Goal: Transaction & Acquisition: Book appointment/travel/reservation

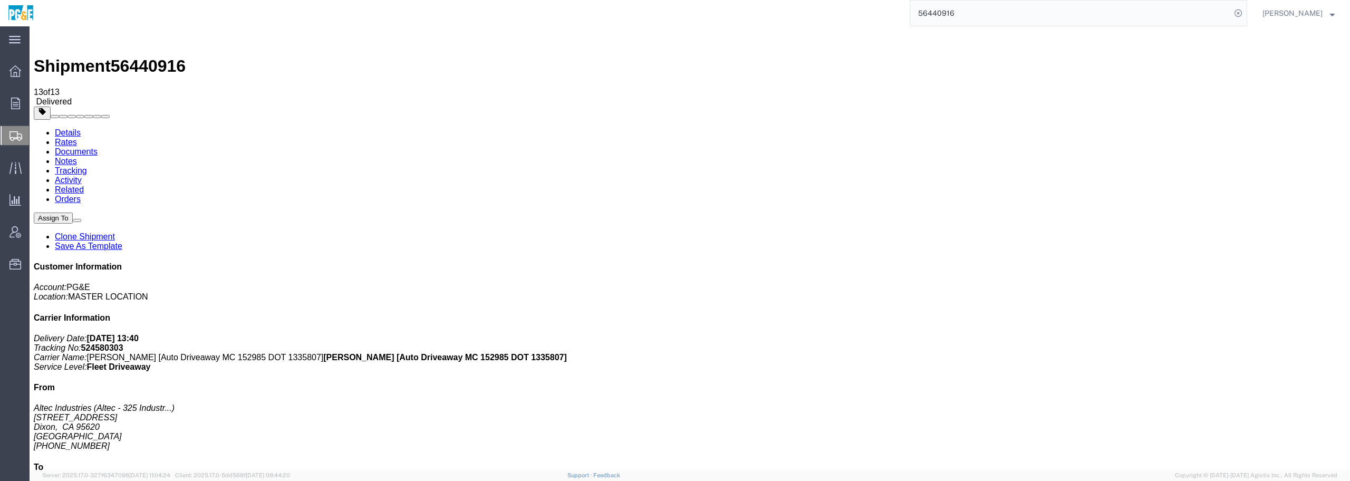
click at [25, 11] on img at bounding box center [20, 13] width 27 height 16
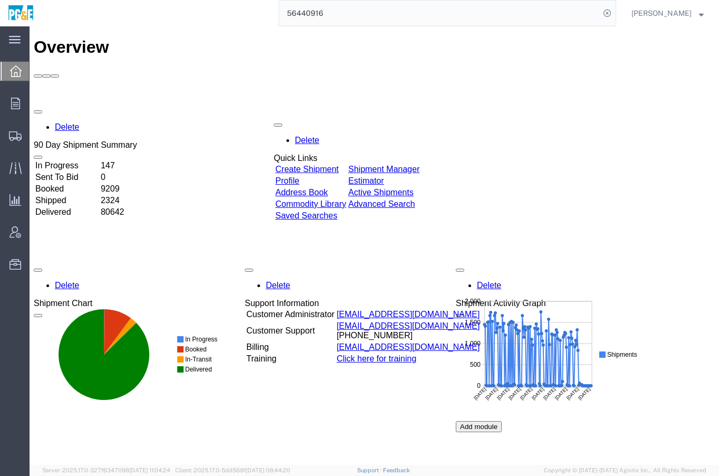
drag, startPoint x: 285, startPoint y: 98, endPoint x: 314, endPoint y: 111, distance: 31.9
click at [314, 111] on div "Delete 90 Day Shipment Summary In Progress 147 Sent To Bid 0 Booked 9209 Shippe…" at bounding box center [374, 341] width 681 height 475
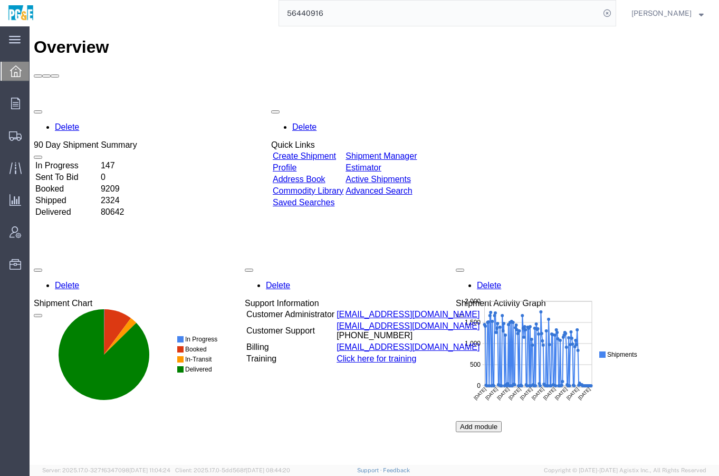
click at [316, 151] on link "Create Shipment" at bounding box center [304, 155] width 63 height 9
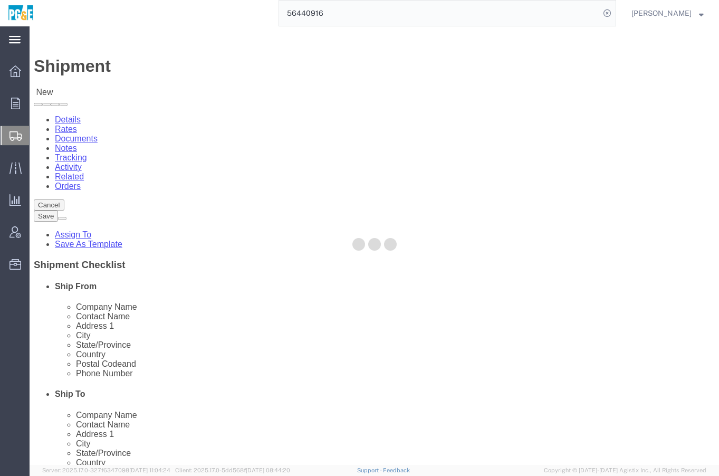
select select
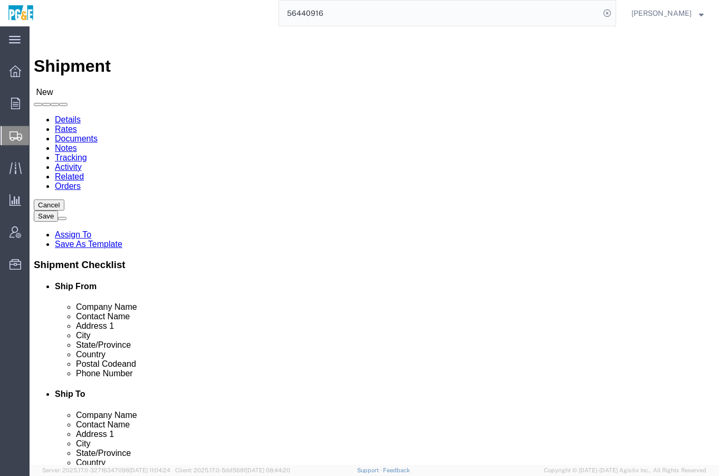
type input "frem"
select select "19740"
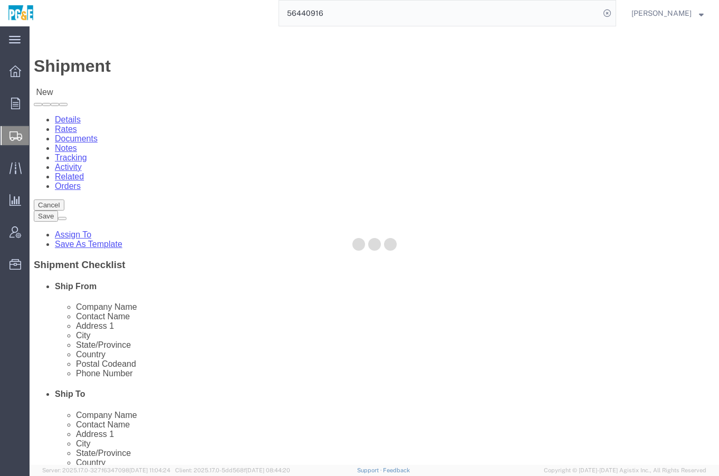
type input "PG&E"
type input "[STREET_ADDRESS][PERSON_NAME]"
type input "Fremont"
type input "94538"
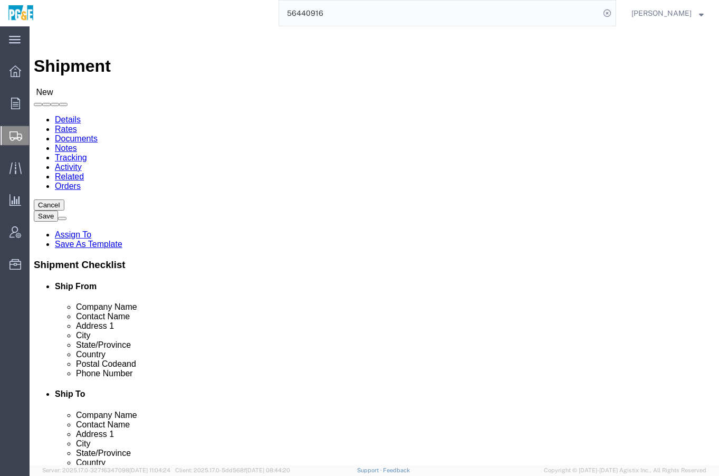
select select "CA"
click input "text"
paste input "Paixao"
click input "Paixao"
type input "[PERSON_NAME]"
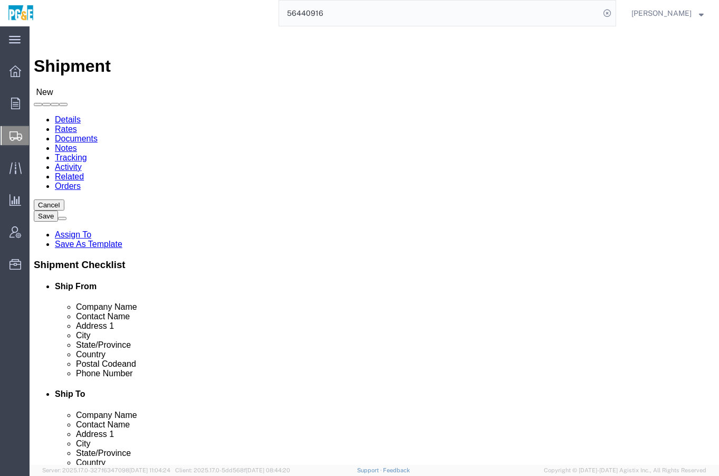
click input "text"
paste input "J3Pc"
type input "[EMAIL_ADDRESS][DOMAIN_NAME]"
click input "checkbox"
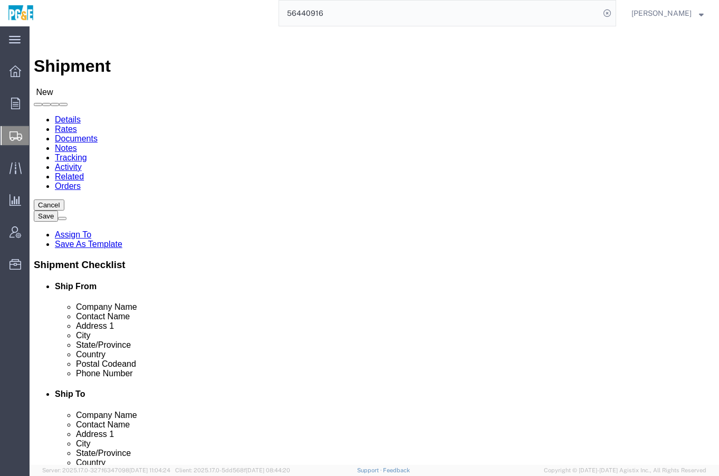
checkbox input "true"
click input "text"
paste input "[PHONE_NUMBER]"
type input "[PHONE_NUMBER]"
click input "text"
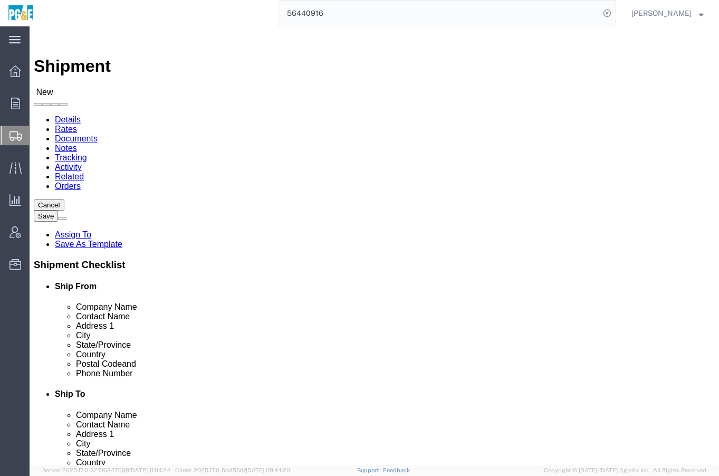
type input "Tesco"
click input "text"
type input "Receiving"
click label "Address 1"
click input "text"
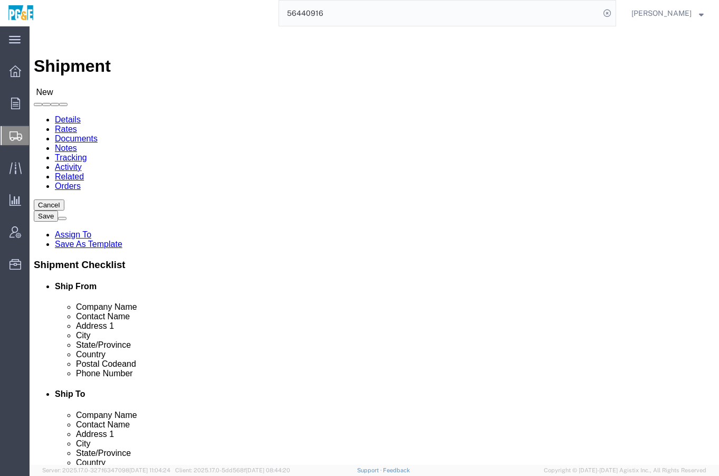
click input "text"
paste input "[STREET_ADDRESS]"
type input "[STREET_ADDRESS]"
select select
click input "text"
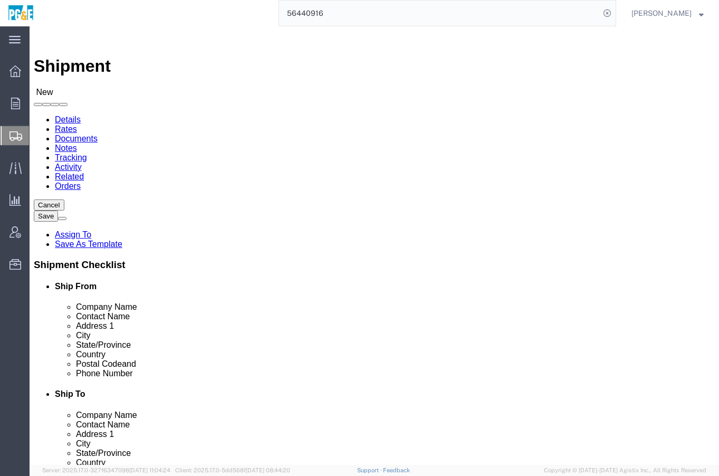
type input "[GEOGRAPHIC_DATA]"
select select
type input "p"
type input "pen"
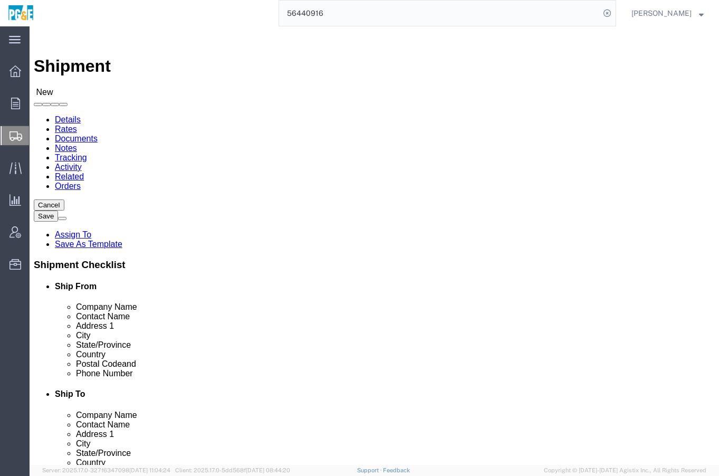
select select
click input "Postal Code"
type input "19007"
select select
click input "text"
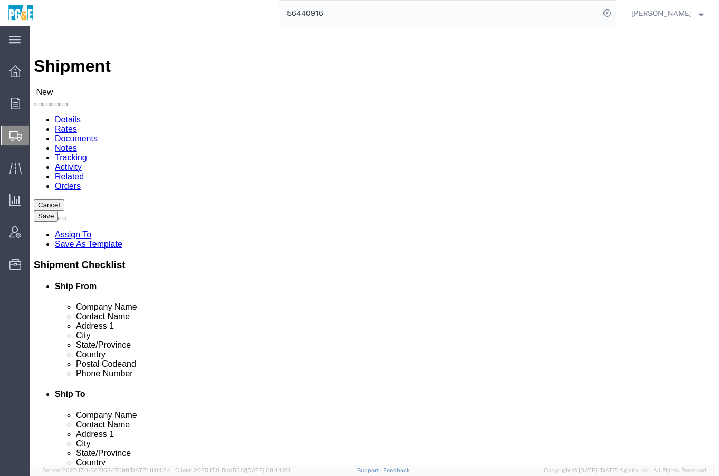
drag, startPoint x: 404, startPoint y: 237, endPoint x: 272, endPoint y: 232, distance: 132.5
click div "Contact Name Receiving Receiving"
paste input "[PERSON_NAME] (for BPTM Conversion)"
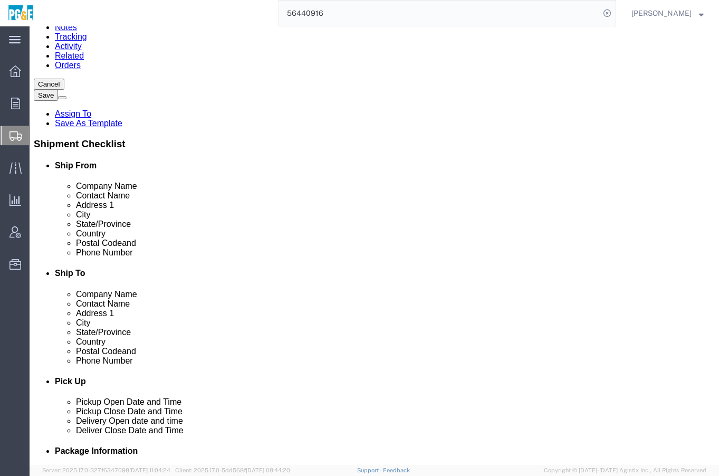
scroll to position [132, 0]
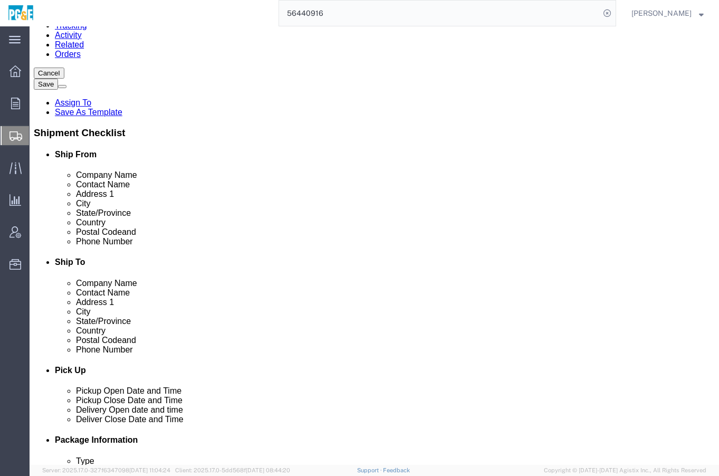
type input "[PERSON_NAME] (for BPTM Conversion)"
click input "text"
paste input "[PHONE_NUMBER]"
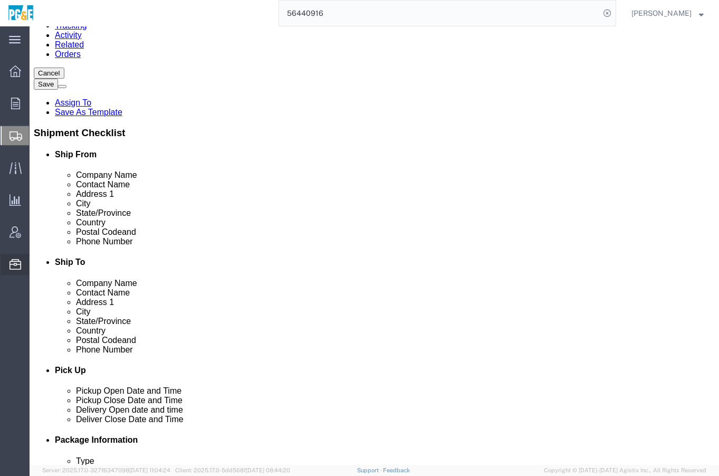
type input "[PHONE_NUMBER]"
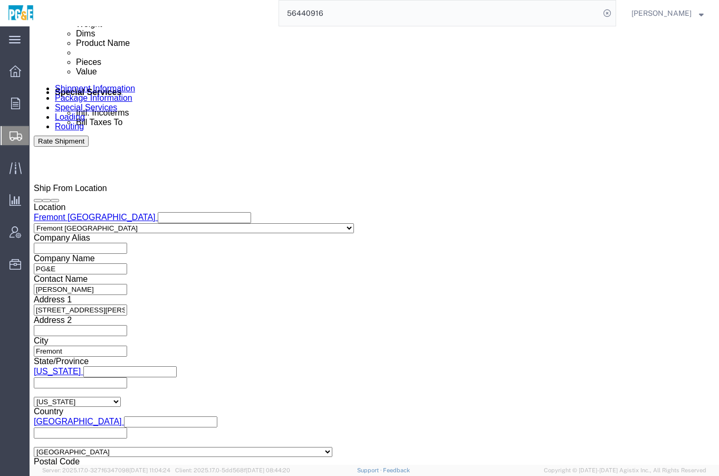
scroll to position [593, 0]
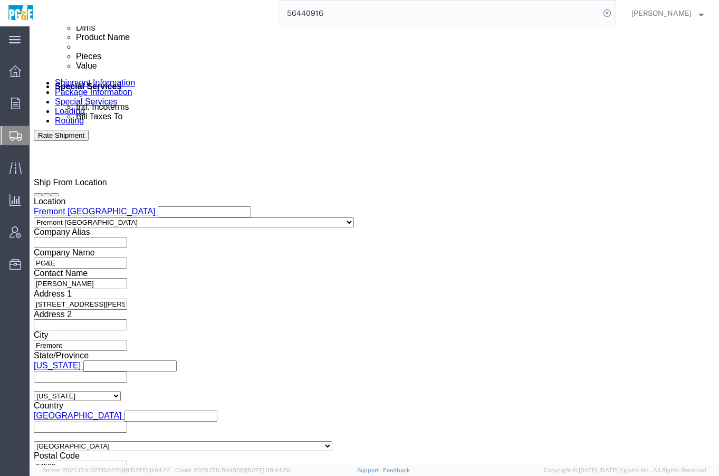
click div "[DATE] 6:00 PM"
click input "6:00 PM"
type input "6:00 AM"
click div "Open Time 6:00 AM [DATE] 6:00 PM - [DATE] 6:00 PM Cancel Apply"
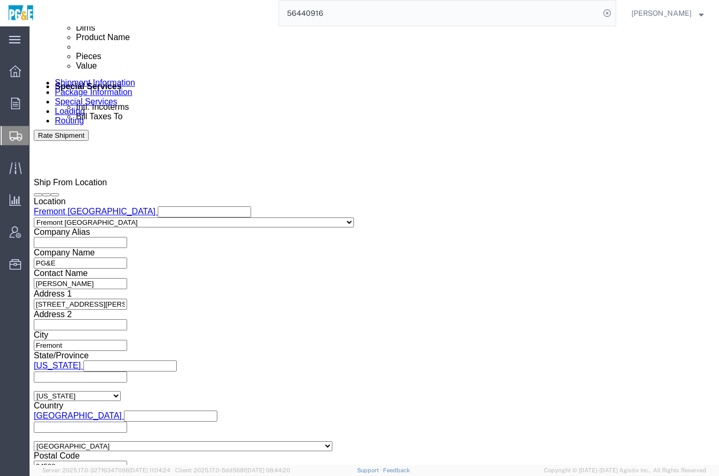
click button "Apply"
click div
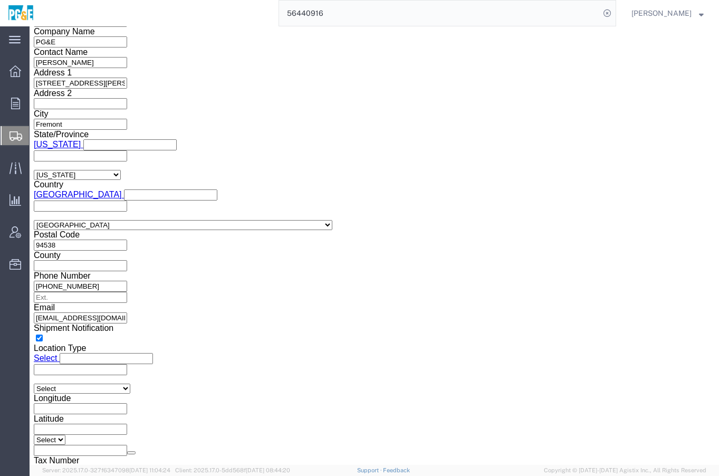
click button "Apply"
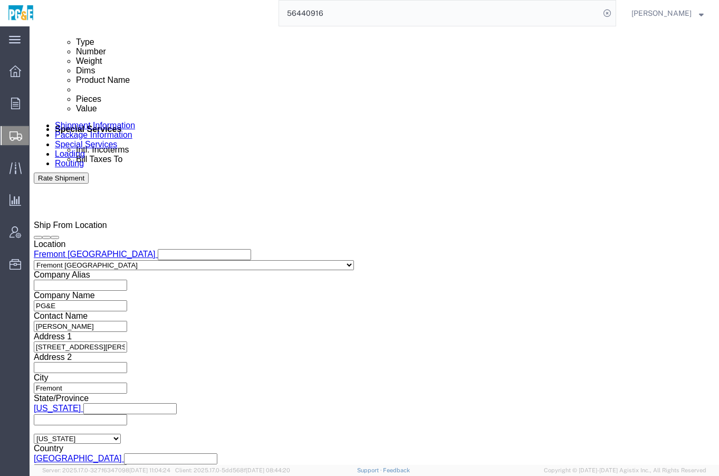
click div
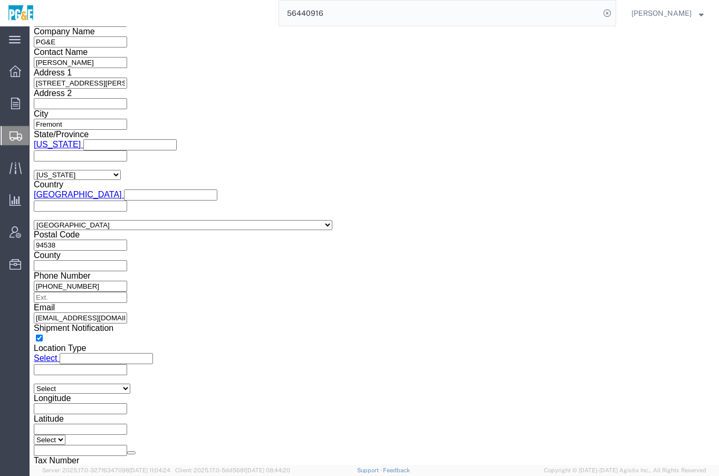
click button "Apply"
click input "text"
type input "11674"
click select "Select Air Less than Truckload Multi-Leg Ocean Freight Rail Small Parcel Truckl…"
select select "TL"
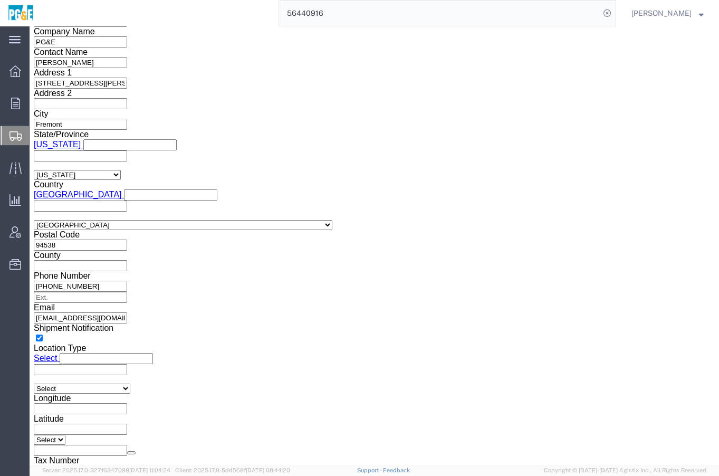
click select "Select Air Less than Truckload Multi-Leg Ocean Freight Rail Small Parcel Truckl…"
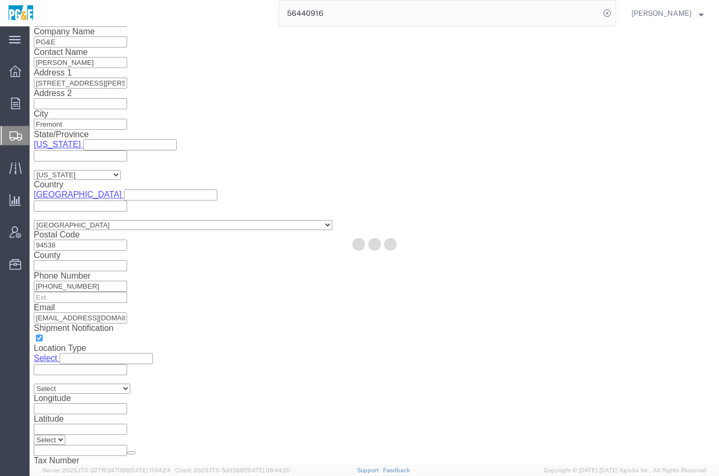
select select
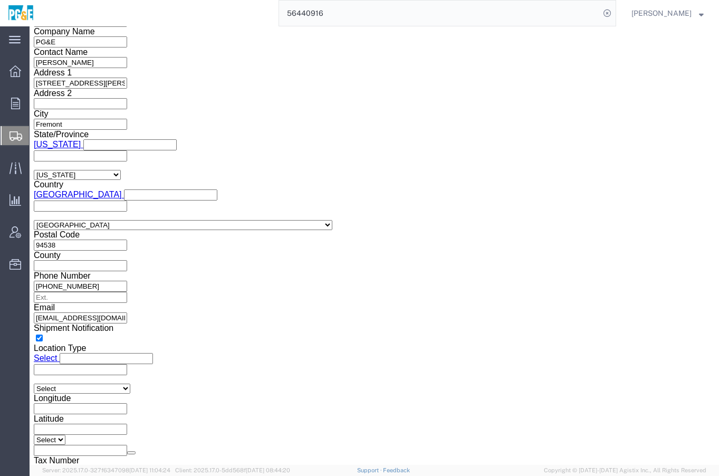
click button "Continue"
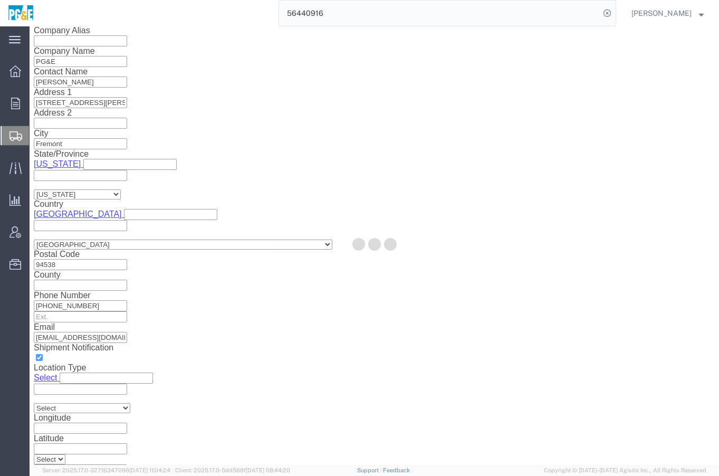
select select "19740"
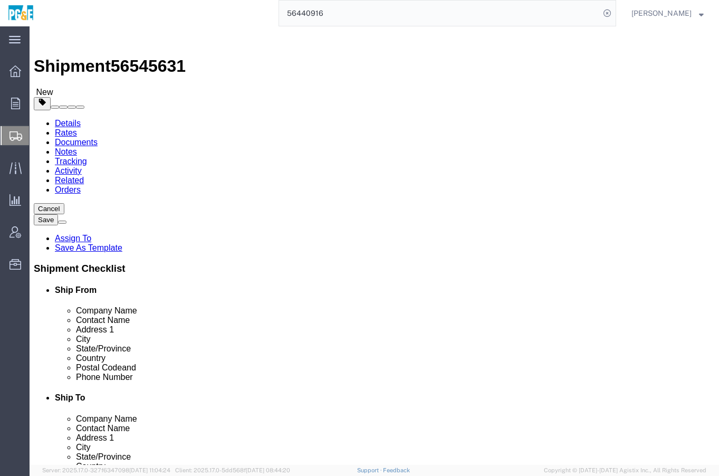
click select "Select Bulk Bundle(s) Cardboard Box(es) Carton(s) Crate(s) Drum(s) (Fiberboard)…"
select select "YRPK"
click select "Select Bulk Bundle(s) Cardboard Box(es) Carton(s) Crate(s) Drum(s) (Fiberboard)…"
drag, startPoint x: 105, startPoint y: 223, endPoint x: 85, endPoint y: 222, distance: 19.5
click div "Number 1"
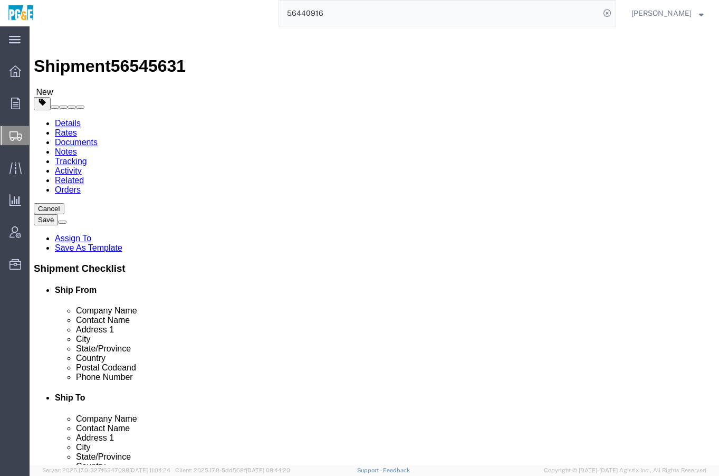
drag, startPoint x: 122, startPoint y: 218, endPoint x: 69, endPoint y: 218, distance: 53.3
click div "Number Number of packages of specified package type and dimensions 1800"
type input "15"
click label "Weight"
drag, startPoint x: 114, startPoint y: 237, endPoint x: 82, endPoint y: 237, distance: 32.2
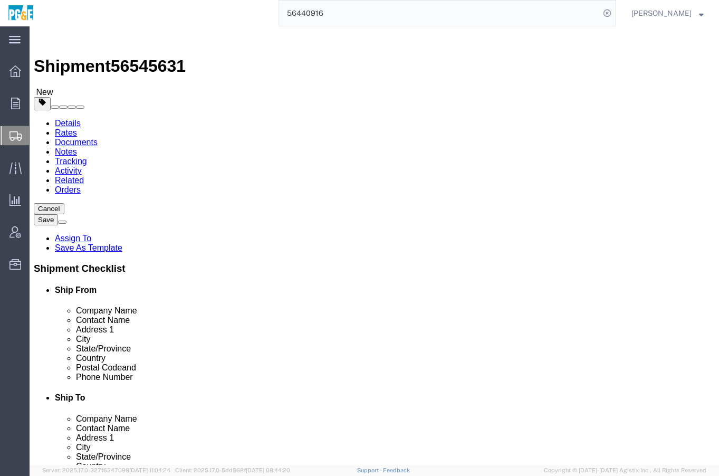
click div "Dimensions Length x Width x Height Select cm ft in"
type input "34"
type input "52"
type input "45"
drag, startPoint x: 114, startPoint y: 260, endPoint x: 56, endPoint y: 259, distance: 58.0
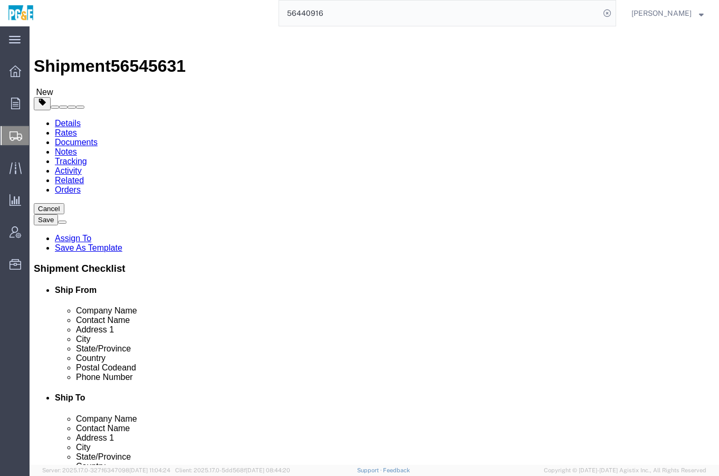
click div "Weight 0.00 Select kgs lbs Ship. t°"
type input "9000"
click span
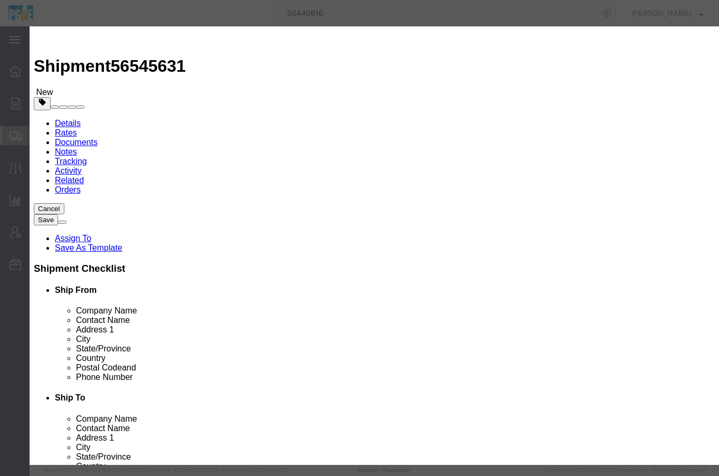
click input "text"
type input "m241516"
click td "Name: METER ELEC I210+C 2S 1P 240V CL200 3W"
select select
select select "USD"
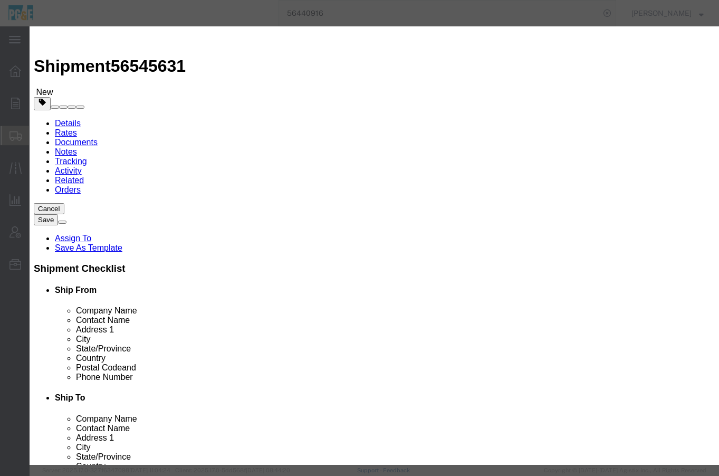
type input "METER ELEC I210+C 2S 1P 240V CL200 3W"
type input "M241516"
type input "METER ELEC I210+C 2S 1P 240V CL200 3W"
drag, startPoint x: 182, startPoint y: 100, endPoint x: 150, endPoint y: 104, distance: 32.4
click div "Pieces Select Bag Barrels 100Board Feet Bottle Box Blister Pack Carats Can Caps…"
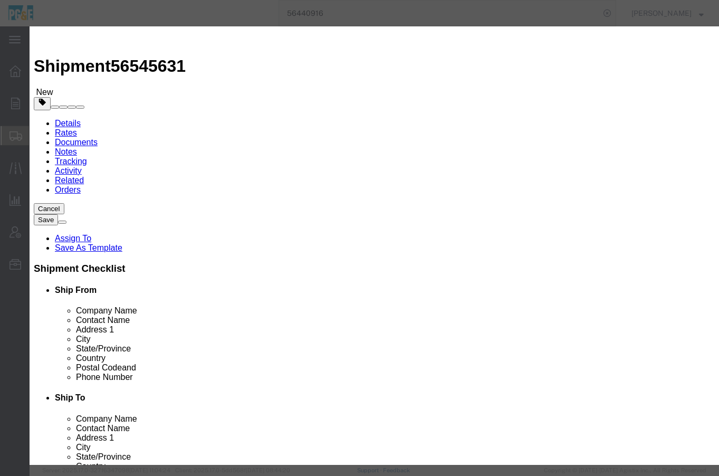
type input "1800"
click input "text"
type input "1"
click button "Save & Close"
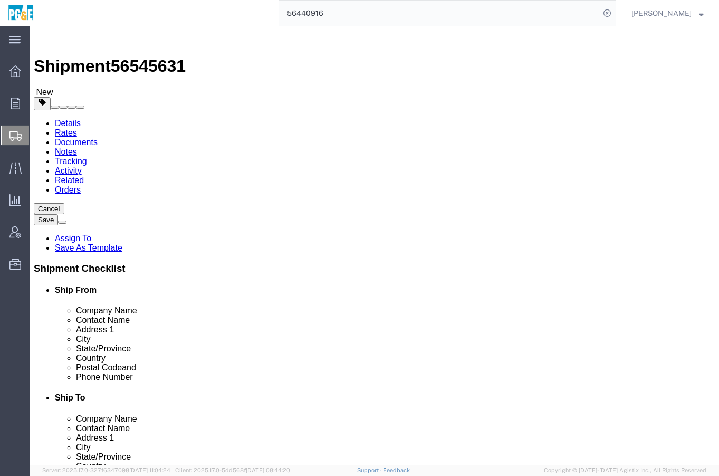
click button "Rate Shipment"
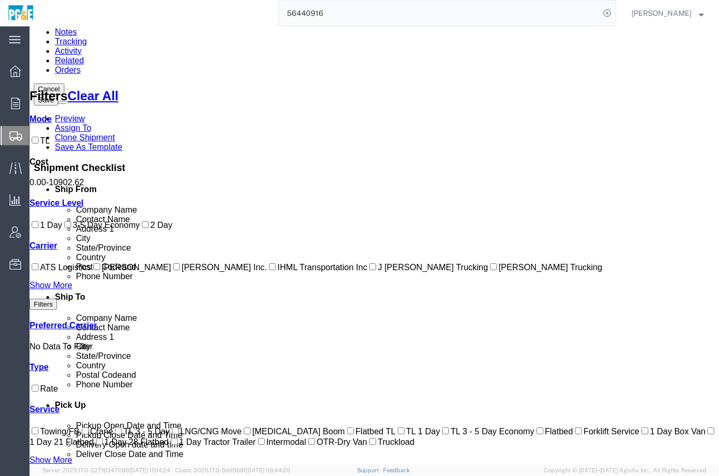
scroll to position [132, 0]
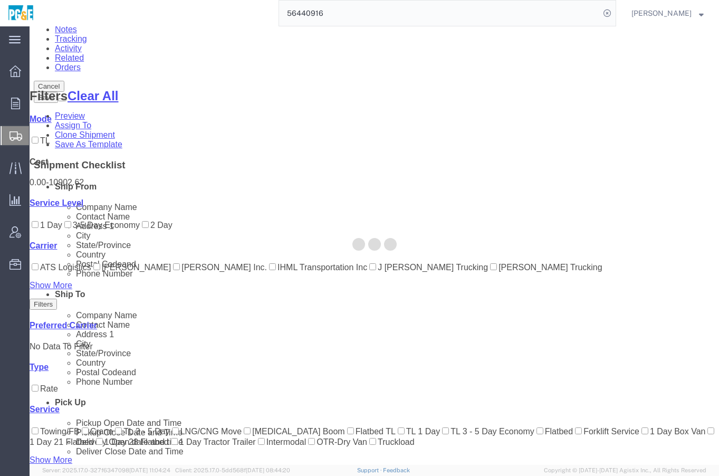
scroll to position [0, 0]
